Goal: Task Accomplishment & Management: Complete application form

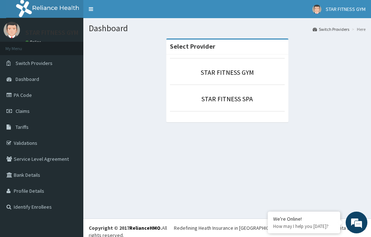
click at [237, 75] on link "STAR FITNESS GYM" at bounding box center [227, 72] width 53 height 8
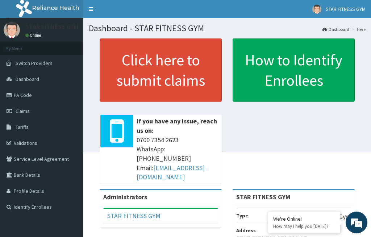
click at [174, 75] on link "Click here to submit claims" at bounding box center [161, 69] width 122 height 63
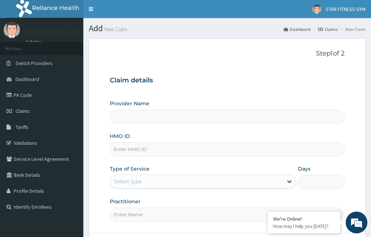
type input "STAR FITNESS GYM"
type input "1"
click at [175, 142] on input "HMO ID" at bounding box center [227, 149] width 235 height 14
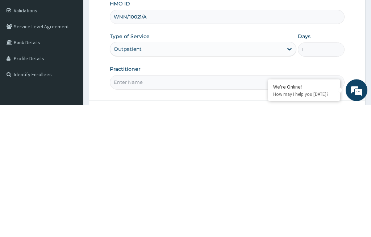
type input "WNN/10021/A"
click at [190, 207] on input "Practitioner" at bounding box center [227, 214] width 235 height 14
type input "Mike Umoh"
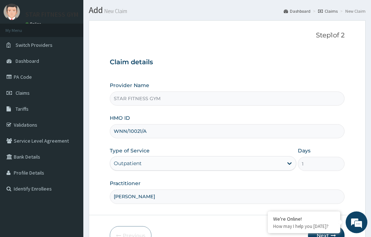
scroll to position [14, 0]
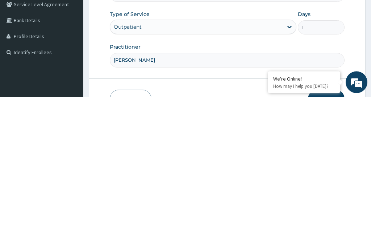
click at [323, 230] on button "Next" at bounding box center [326, 239] width 37 height 19
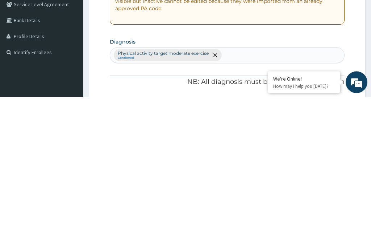
scroll to position [20, 0]
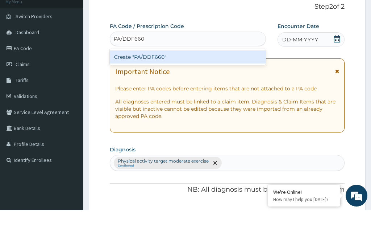
click at [151, 77] on div "Create "PA/DDF660"" at bounding box center [188, 83] width 156 height 13
type input "PA/DDF660"
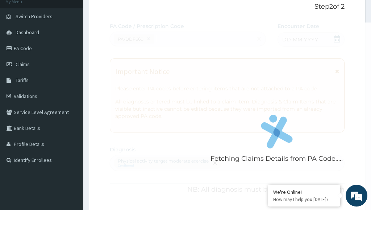
scroll to position [47, 0]
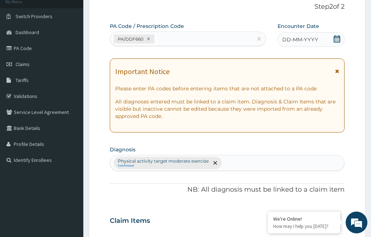
click at [334, 37] on icon at bounding box center [337, 38] width 7 height 7
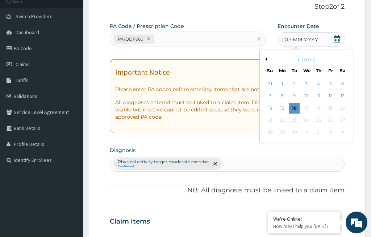
click at [264, 57] on button "Previous Month" at bounding box center [266, 59] width 4 height 4
click at [277, 95] on div "4" at bounding box center [282, 96] width 11 height 11
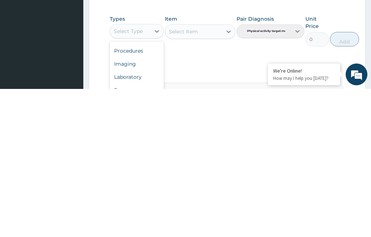
scroll to position [25, 0]
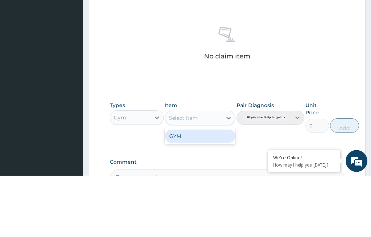
click at [201, 191] on div "GYM" at bounding box center [200, 197] width 70 height 13
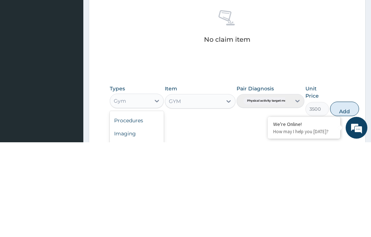
scroll to position [212, 0]
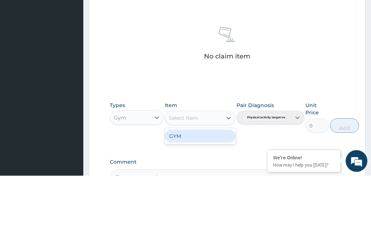
click at [197, 191] on div "GYM" at bounding box center [200, 197] width 70 height 13
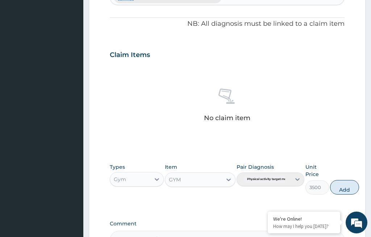
click at [339, 180] on button "Add" at bounding box center [344, 187] width 29 height 15
type input "0"
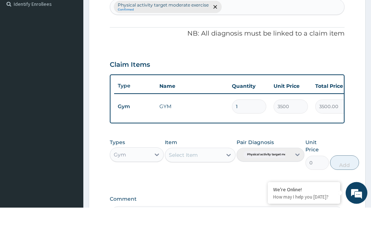
scroll to position [173, 0]
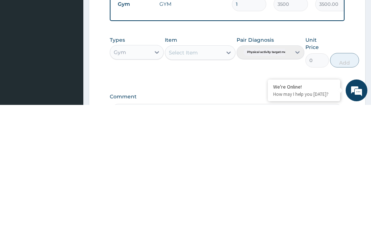
type textarea "One session Gym"
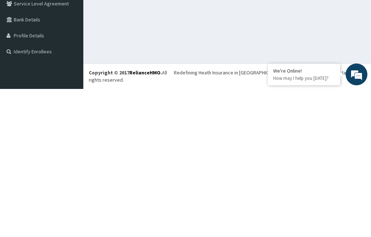
scroll to position [0, 0]
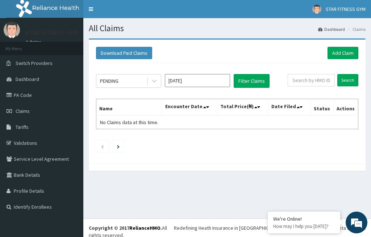
click at [339, 53] on link "Add Claim" at bounding box center [343, 53] width 31 height 12
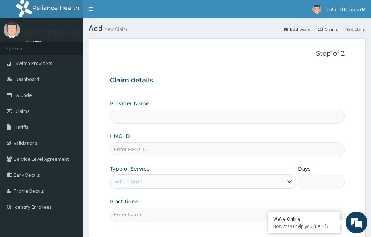
type input "STAR FITNESS GYM"
type input "1"
click at [159, 142] on input "HMO ID" at bounding box center [227, 149] width 235 height 14
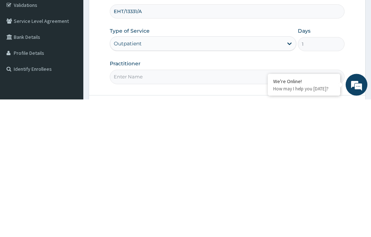
type input "EHT/13331/A"
click at [201, 207] on input "Practitioner" at bounding box center [227, 214] width 235 height 14
type input "[PERSON_NAME]"
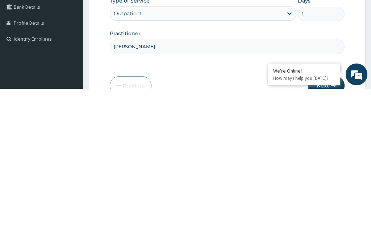
click at [321, 224] on button "Next" at bounding box center [326, 233] width 37 height 19
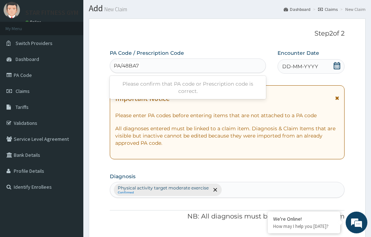
type input "PA/48BA7E"
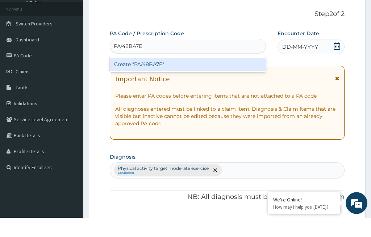
click at [152, 77] on div "Create "PA/48BA7E"" at bounding box center [188, 83] width 156 height 13
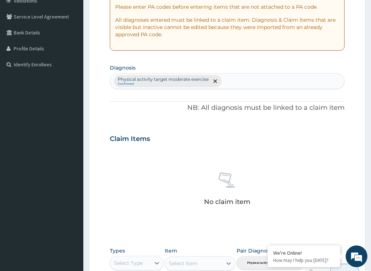
scroll to position [193, 0]
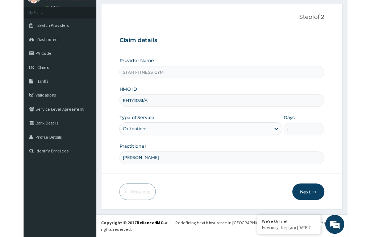
scroll to position [0, 0]
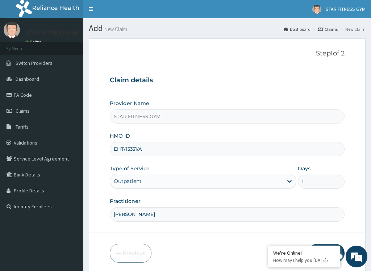
click at [159, 142] on input "EHT/13331/A" at bounding box center [227, 149] width 235 height 14
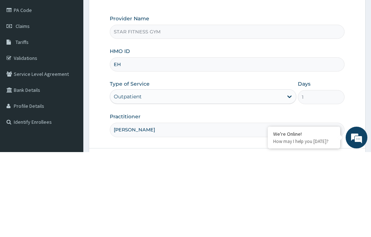
type input "E"
type input "MTA/10035/A"
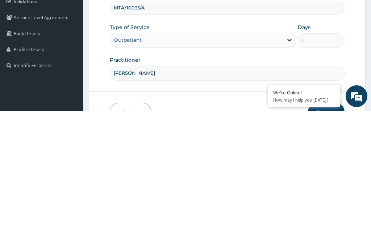
scroll to position [20, 0]
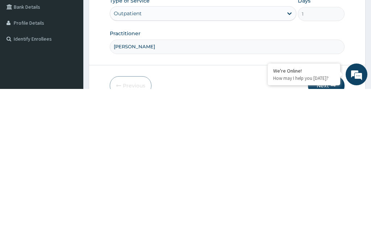
click at [324, 224] on button "Next" at bounding box center [326, 233] width 37 height 19
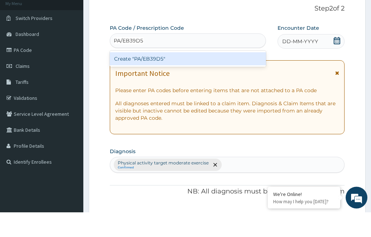
click at [166, 77] on div "Create "PA/EB39D5"" at bounding box center [188, 83] width 156 height 13
type input "PA/EB39D5"
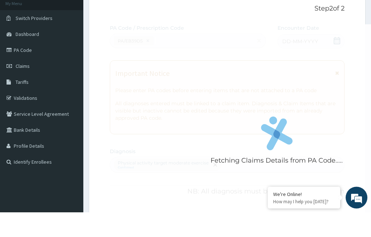
scroll to position [45, 0]
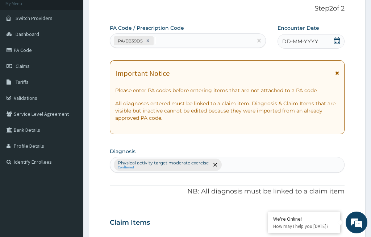
click at [334, 38] on icon at bounding box center [337, 40] width 7 height 7
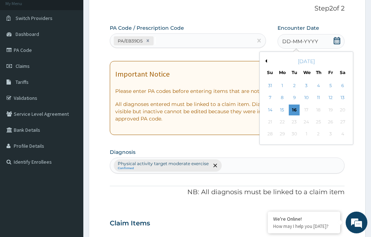
click at [263, 58] on div "[DATE]" at bounding box center [306, 61] width 87 height 7
click at [263, 60] on div "[DATE]" at bounding box center [306, 61] width 87 height 7
click at [263, 59] on div "[DATE]" at bounding box center [306, 61] width 87 height 7
click at [264, 60] on button "Previous Month" at bounding box center [266, 61] width 4 height 4
click at [338, 109] on div "16" at bounding box center [343, 109] width 11 height 11
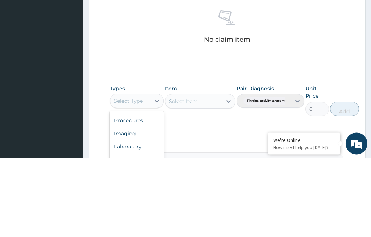
scroll to position [212, 0]
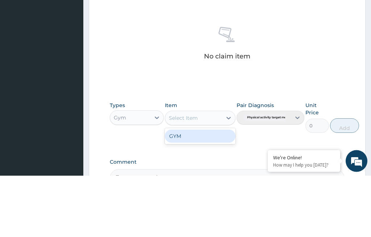
click at [196, 191] on div "GYM" at bounding box center [200, 197] width 70 height 13
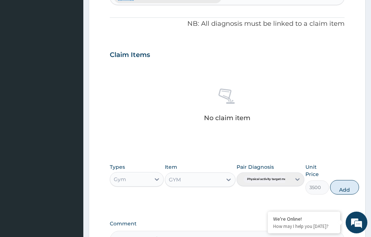
click at [338, 180] on button "Add" at bounding box center [344, 187] width 29 height 15
type input "0"
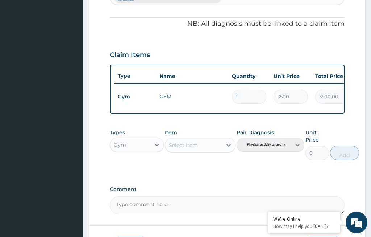
scroll to position [178, 0]
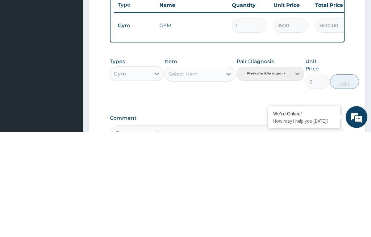
click at [167, 231] on textarea "Comment" at bounding box center [227, 240] width 235 height 18
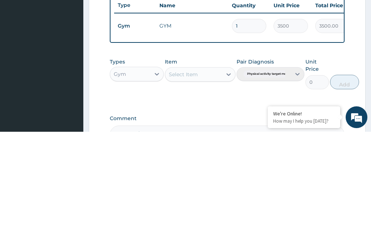
type textarea "One session Gym"
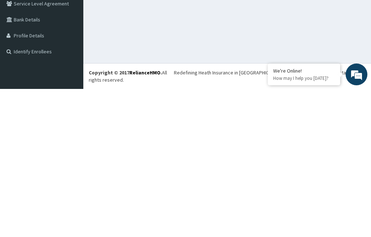
scroll to position [0, 0]
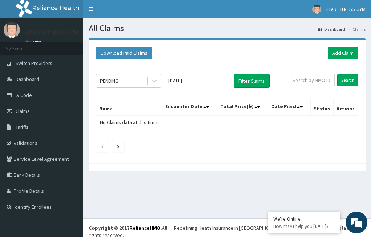
click at [341, 54] on link "Add Claim" at bounding box center [343, 53] width 31 height 12
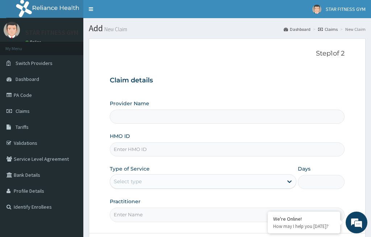
type input "STAR FITNESS GYM"
type input "1"
click at [165, 142] on input "HMO ID" at bounding box center [227, 149] width 235 height 14
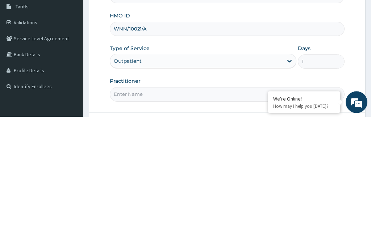
type input "WNN/10021/A"
click at [162, 207] on input "Practitioner" at bounding box center [227, 214] width 235 height 14
type input "[PERSON_NAME]"
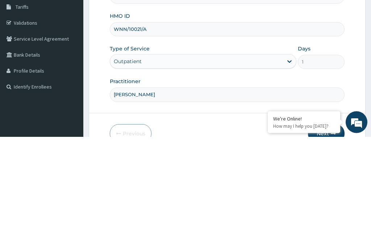
scroll to position [20, 0]
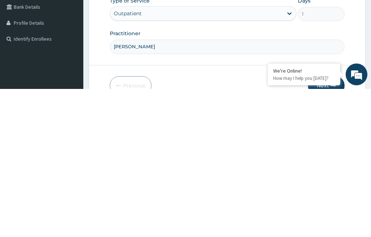
click at [322, 224] on button "Next" at bounding box center [326, 233] width 37 height 19
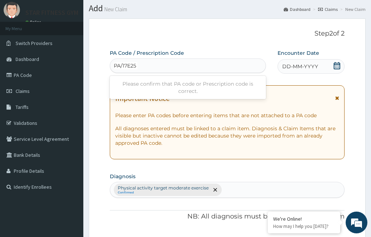
type input "PA/17E25F"
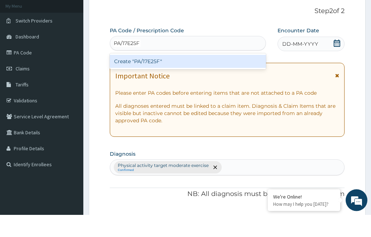
click at [152, 77] on div "Create "PA/17E25F"" at bounding box center [188, 83] width 156 height 13
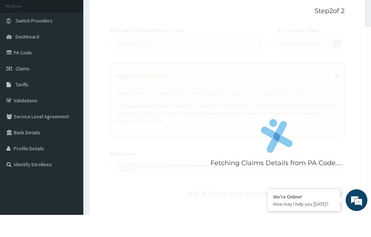
scroll to position [42, 0]
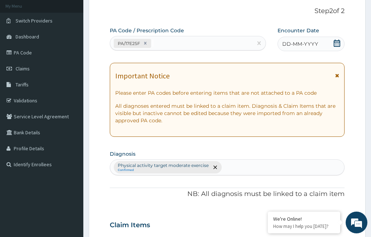
click at [334, 41] on icon at bounding box center [337, 43] width 7 height 7
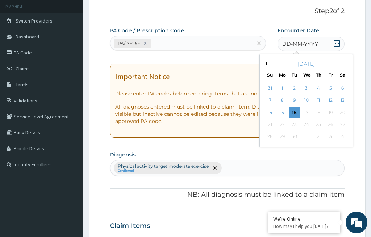
click at [264, 62] on button "Previous Month" at bounding box center [266, 64] width 4 height 4
click at [313, 124] on div "21" at bounding box center [318, 124] width 11 height 11
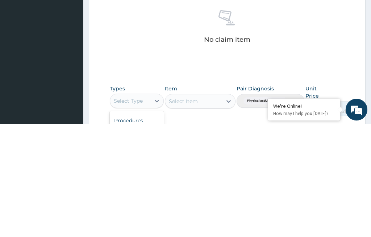
scroll to position [212, 0]
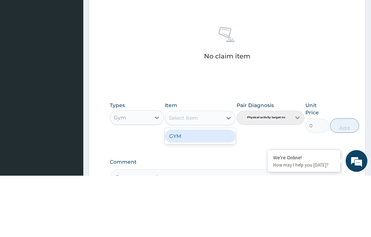
click at [194, 191] on div "GYM" at bounding box center [200, 197] width 70 height 13
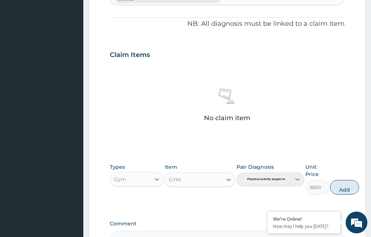
click at [340, 180] on button "Add" at bounding box center [344, 187] width 29 height 15
type input "0"
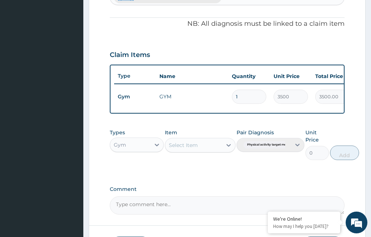
scroll to position [178, 0]
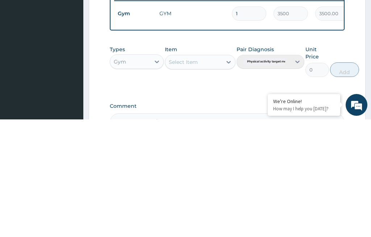
click at [157, 231] on textarea "Comment" at bounding box center [227, 240] width 235 height 18
type textarea "One session Gym"
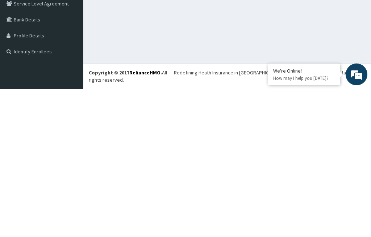
scroll to position [0, 0]
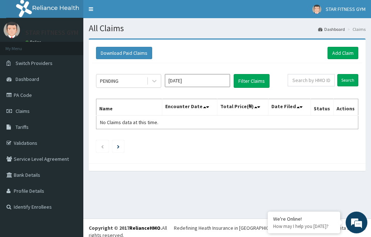
click at [340, 53] on link "Add Claim" at bounding box center [343, 53] width 31 height 12
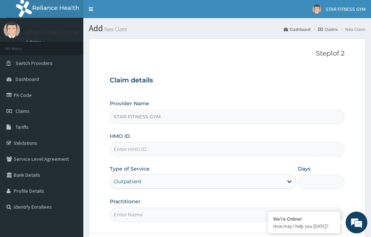
type input "STAR FITNESS GYM"
type input "1"
click at [155, 142] on input "HMO ID" at bounding box center [227, 149] width 235 height 14
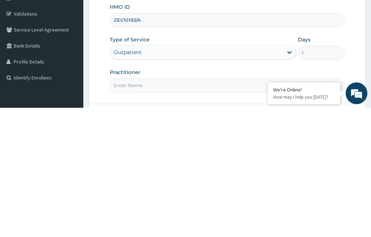
type input "ZEI/10193/A"
click at [167, 207] on input "Practitioner" at bounding box center [227, 214] width 235 height 14
type input "[PERSON_NAME]"
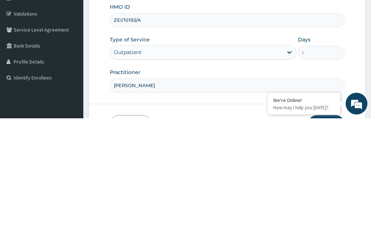
scroll to position [20, 0]
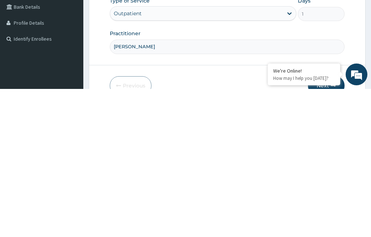
click at [325, 224] on button "Next" at bounding box center [326, 233] width 37 height 19
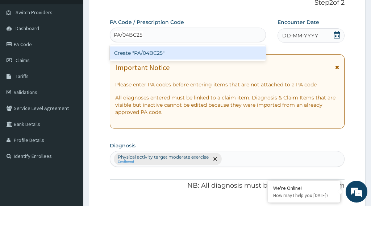
click at [141, 77] on div "Create "PA/04BC25"" at bounding box center [188, 83] width 156 height 13
type input "PA/04BC25"
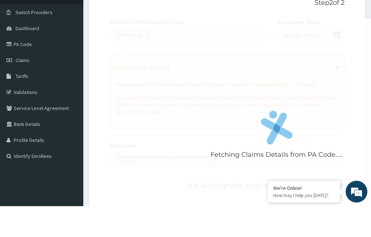
scroll to position [51, 0]
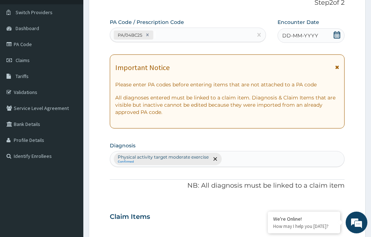
click at [334, 33] on icon at bounding box center [337, 34] width 7 height 7
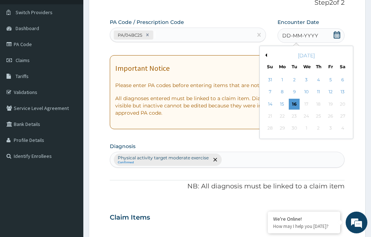
click at [264, 54] on button "Previous Month" at bounding box center [266, 55] width 4 height 4
click at [277, 127] on div "25" at bounding box center [282, 128] width 11 height 11
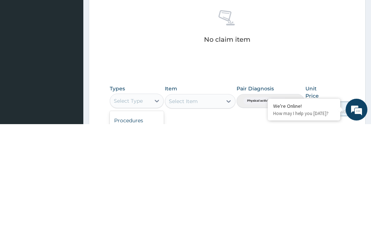
scroll to position [212, 0]
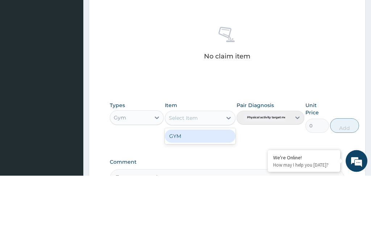
click at [192, 191] on div "GYM" at bounding box center [200, 197] width 70 height 13
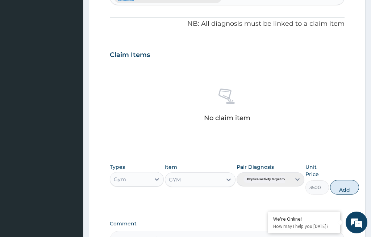
click at [341, 180] on button "Add" at bounding box center [344, 187] width 29 height 15
type input "0"
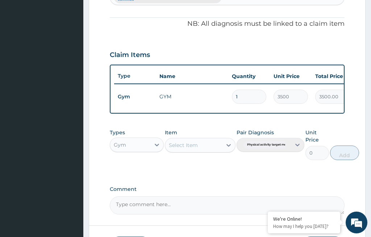
scroll to position [178, 0]
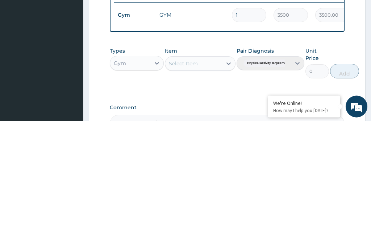
click at [175, 231] on textarea "Comment" at bounding box center [227, 240] width 235 height 18
type textarea "One session Gym"
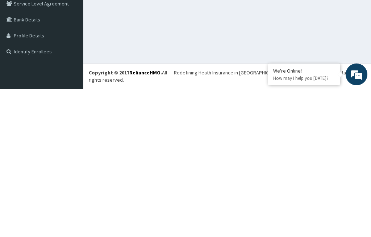
scroll to position [0, 0]
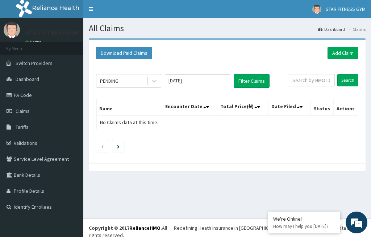
click at [341, 54] on link "Add Claim" at bounding box center [343, 53] width 31 height 12
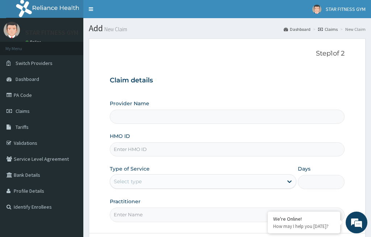
type input "STAR FITNESS GYM"
type input "1"
click at [161, 142] on input "HMO ID" at bounding box center [227, 149] width 235 height 14
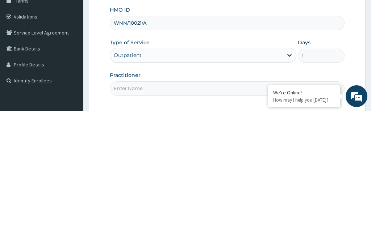
type input "WNN/10021/A"
click at [190, 207] on input "Practitioner" at bounding box center [227, 214] width 235 height 14
type input "[PERSON_NAME]"
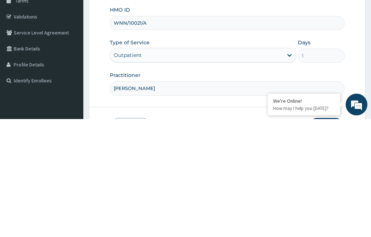
scroll to position [12, 0]
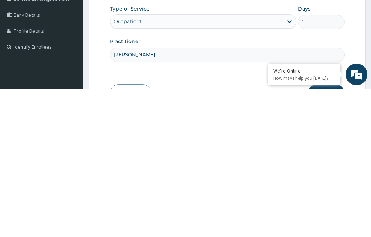
click at [323, 232] on button "Next" at bounding box center [326, 241] width 37 height 19
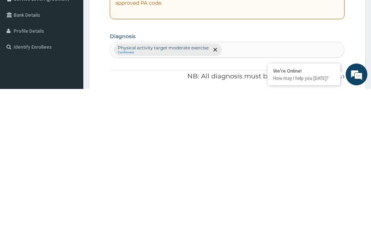
scroll to position [20, 0]
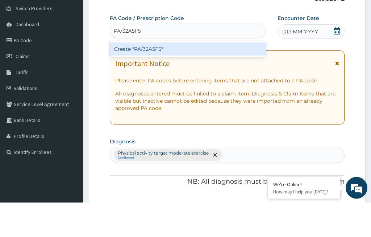
click at [158, 77] on div "Create "PA/32A5F5"" at bounding box center [188, 83] width 156 height 13
type input "PA/32A5F5"
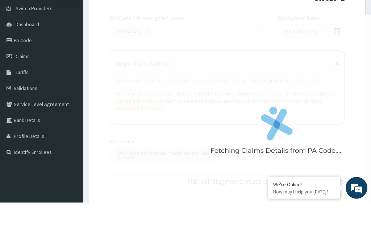
scroll to position [55, 0]
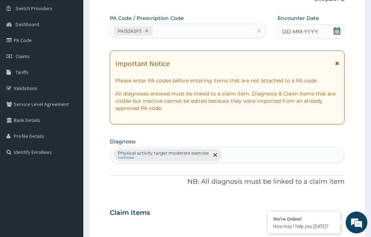
click at [334, 29] on icon at bounding box center [337, 30] width 7 height 7
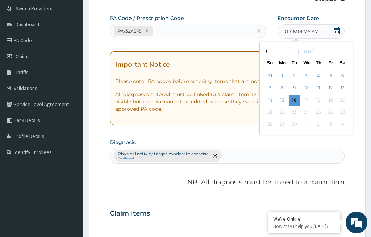
click at [264, 50] on button "Previous Month" at bounding box center [266, 51] width 4 height 4
click at [301, 123] on div "27" at bounding box center [306, 124] width 11 height 11
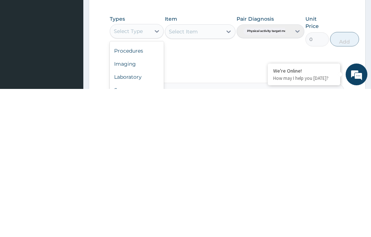
scroll to position [25, 0]
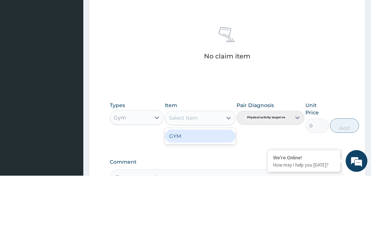
click at [194, 191] on div "GYM" at bounding box center [200, 197] width 70 height 13
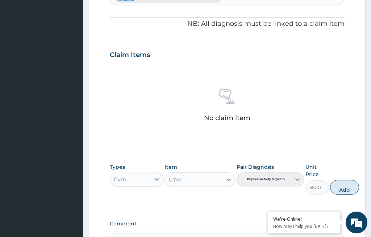
click at [339, 180] on button "Add" at bounding box center [344, 187] width 29 height 15
type input "0"
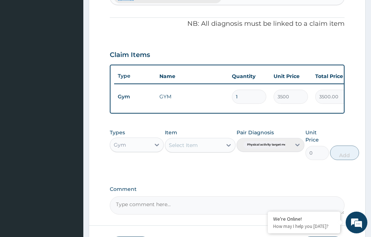
scroll to position [178, 0]
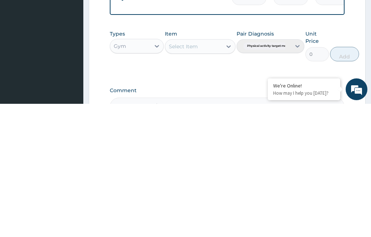
click at [159, 231] on textarea "Comment" at bounding box center [227, 240] width 235 height 18
type textarea "One session Gym"
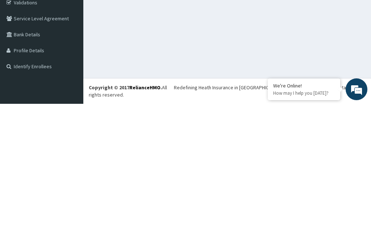
scroll to position [0, 0]
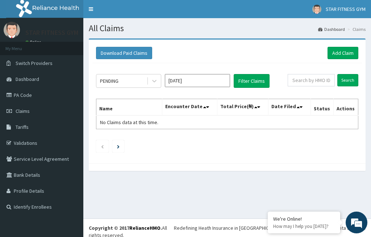
click at [45, 207] on link "Identify Enrollees" at bounding box center [41, 207] width 83 height 16
click at [39, 191] on link "Profile Details" at bounding box center [41, 191] width 83 height 16
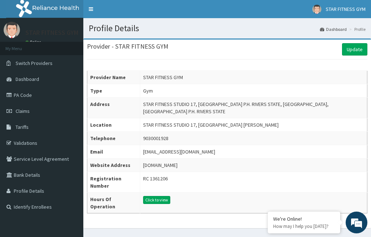
click at [43, 144] on link "Validations" at bounding box center [41, 143] width 83 height 16
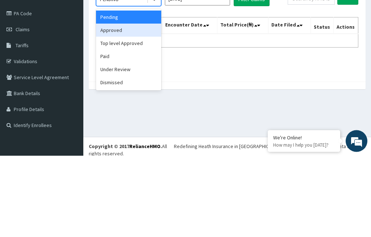
click at [123, 105] on div "Approved" at bounding box center [128, 111] width 65 height 13
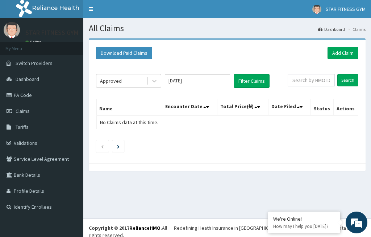
click at [36, 94] on link "PA Code" at bounding box center [41, 95] width 83 height 16
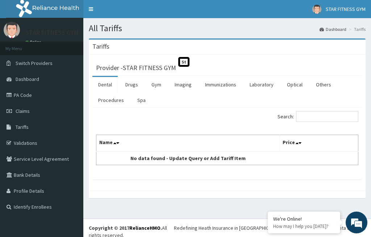
click at [161, 83] on link "Gym" at bounding box center [156, 84] width 21 height 15
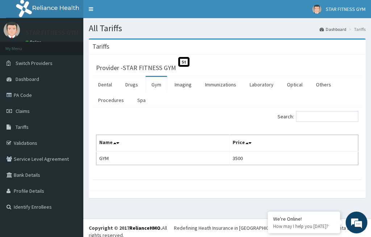
click at [143, 99] on link "Spa" at bounding box center [142, 99] width 20 height 15
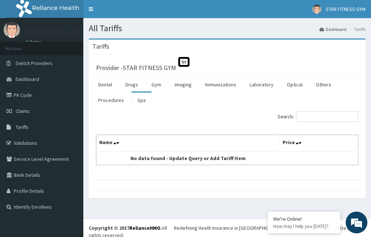
click at [159, 80] on link "Gym" at bounding box center [156, 84] width 21 height 15
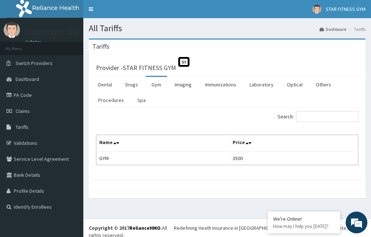
click at [40, 144] on link "Validations" at bounding box center [41, 143] width 83 height 16
